Goal: Transaction & Acquisition: Purchase product/service

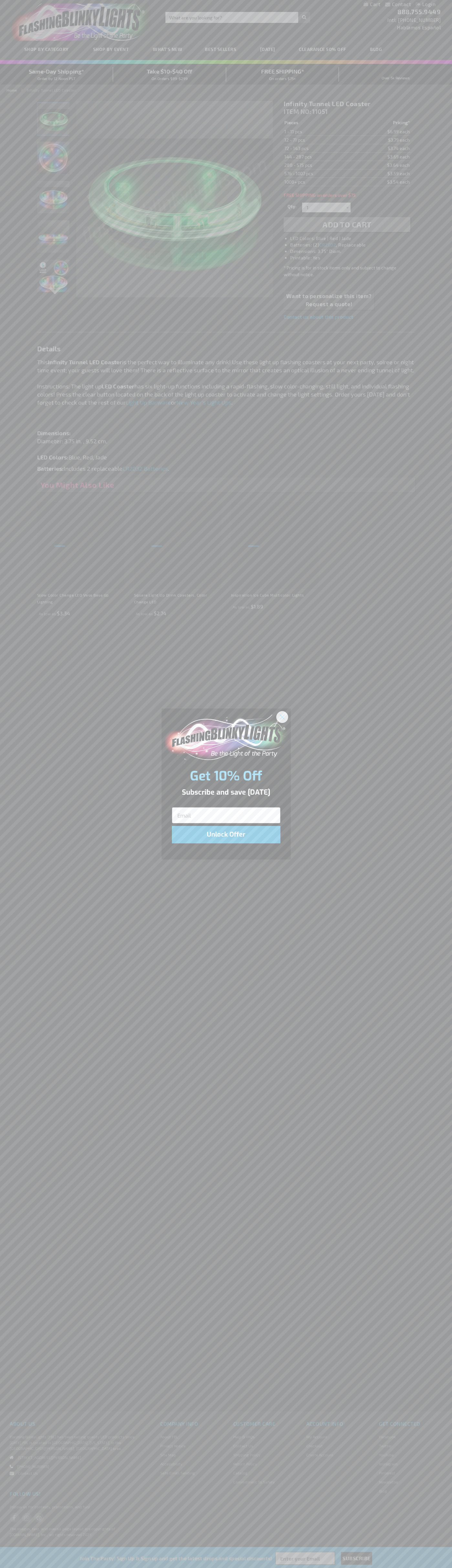
click at [282, 716] on icon "Close dialog" at bounding box center [281, 716] width 4 height 4
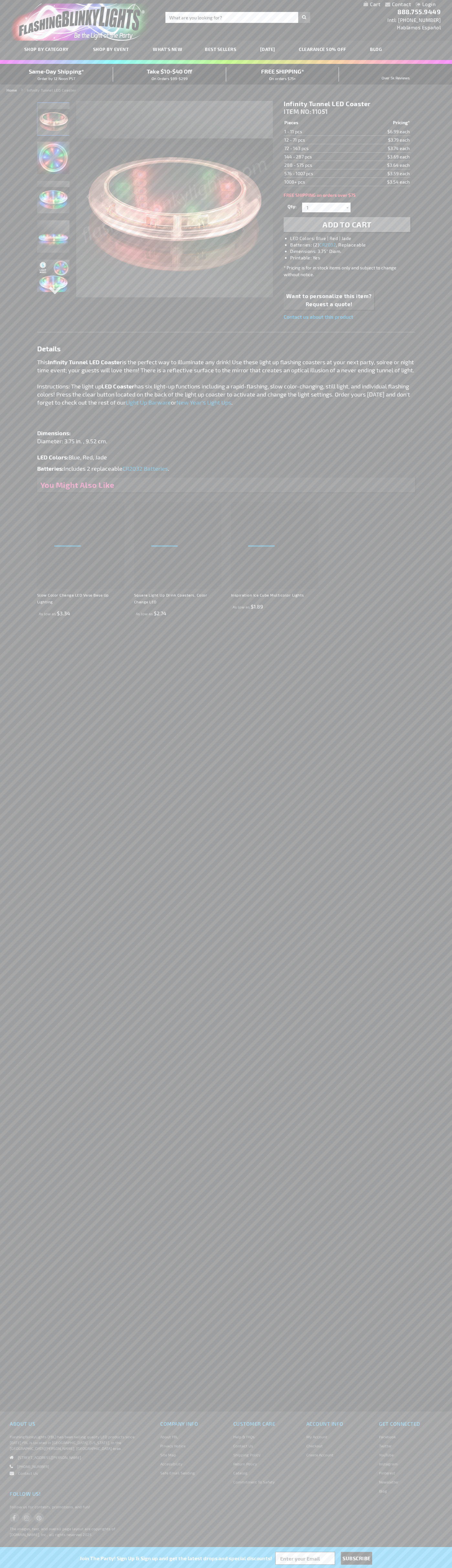
click at [353, 239] on li "LED Colors: Blue | Red | Jade" at bounding box center [353, 238] width 126 height 7
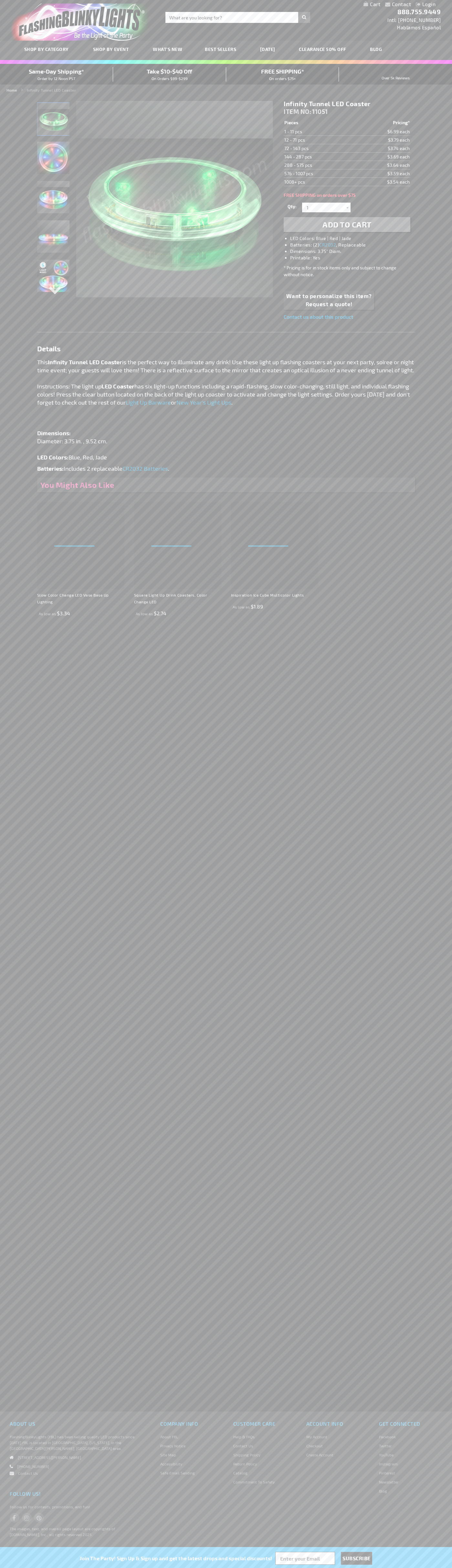
click at [347, 225] on span "Add to Cart" at bounding box center [347, 224] width 49 height 9
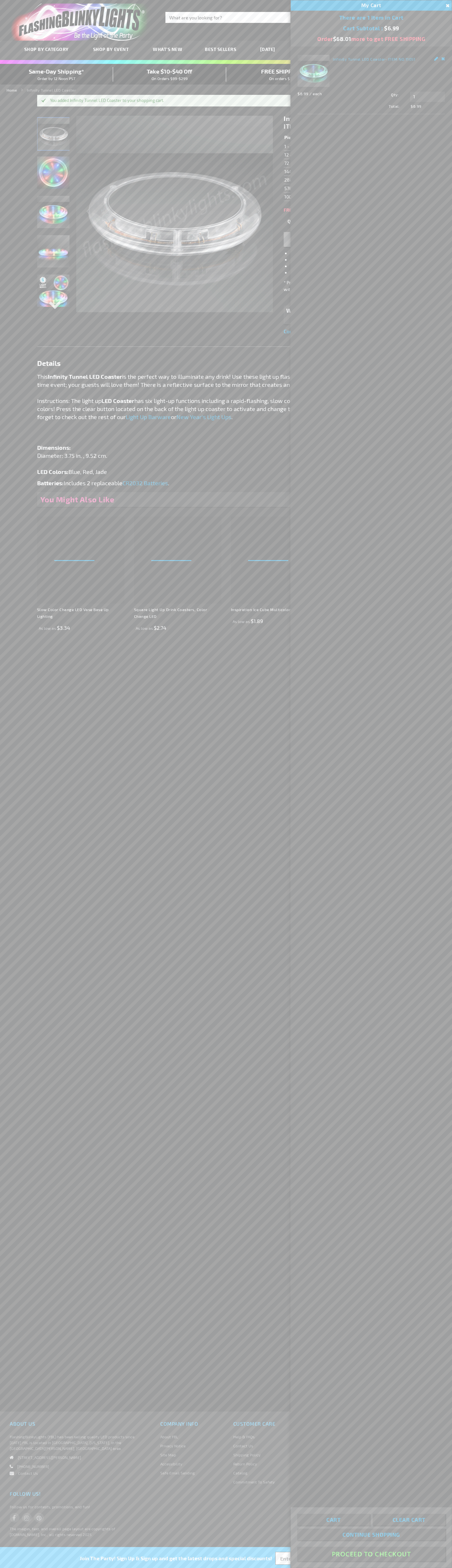
click at [371, 1554] on button "Proceed To Checkout" at bounding box center [371, 1554] width 148 height 15
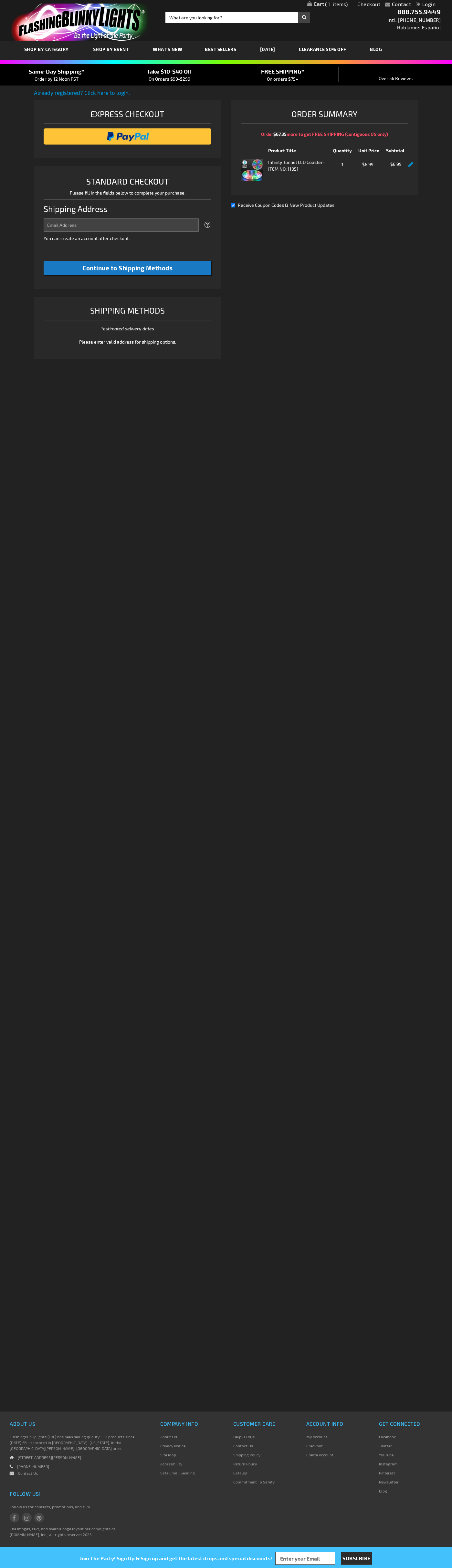
select select "US"
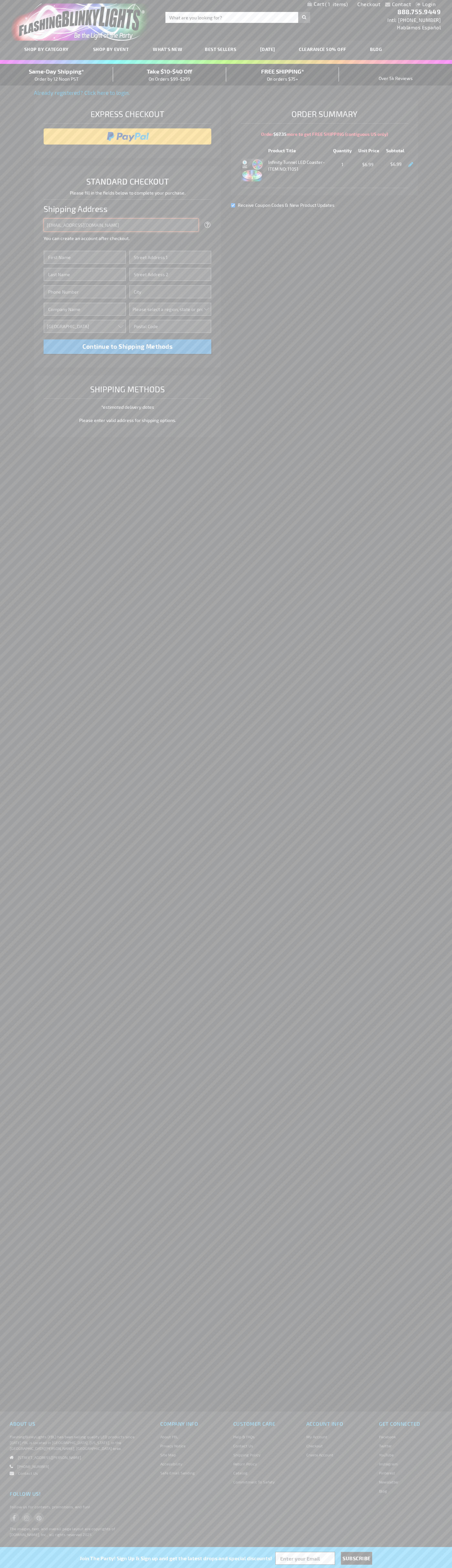
type input "johnsmith005@storebotmail.joonix.net"
type input "John"
type input "4581 Webb Street"
type input "First floor"
type input "pryor"
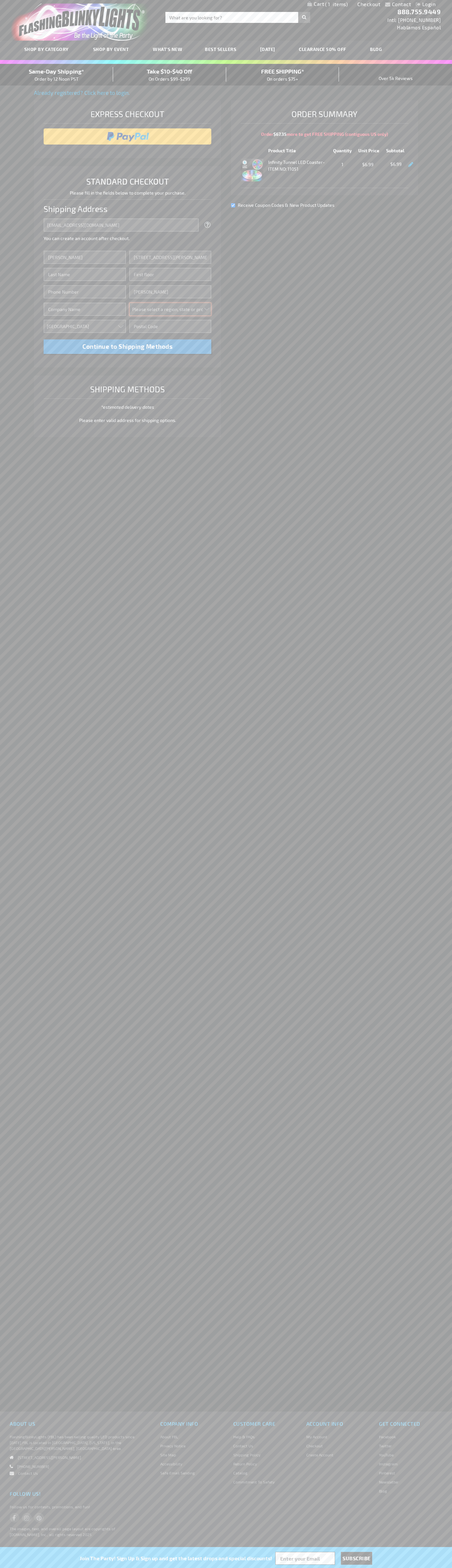
select select "48"
type input "74361"
type input "Smith"
type input "6502530000"
type input "John Smith"
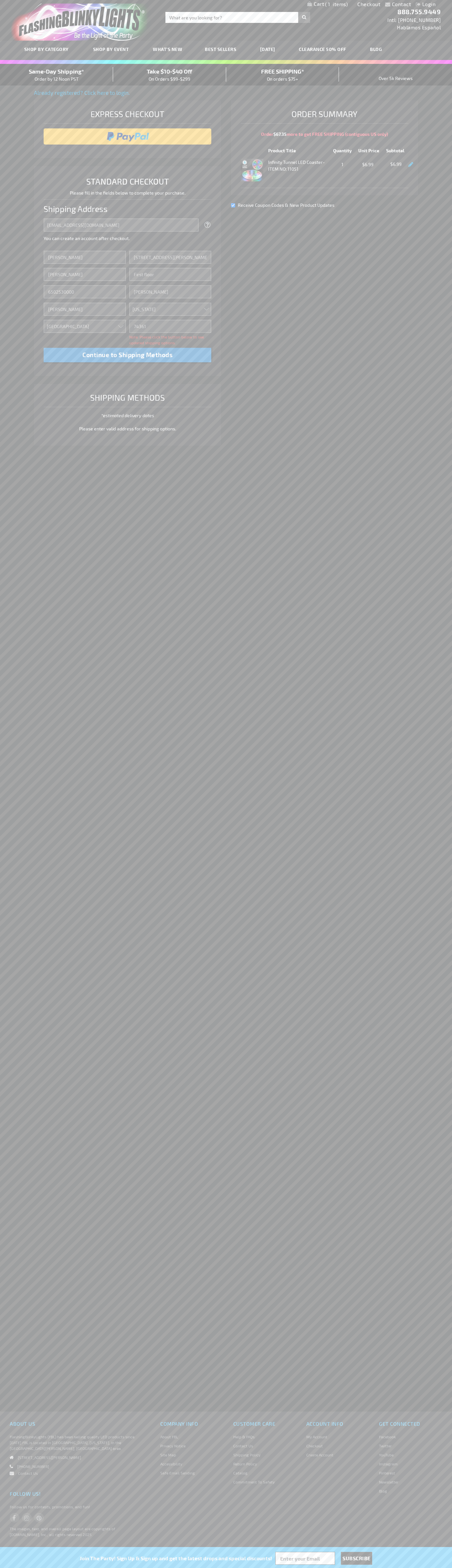
click at [57, 75] on div "Same-Day Shipping* Order by 12 Noon PST" at bounding box center [57, 74] width 113 height 15
click at [127, 136] on input "image" at bounding box center [127, 136] width 161 height 13
